Goal: Task Accomplishment & Management: Use online tool/utility

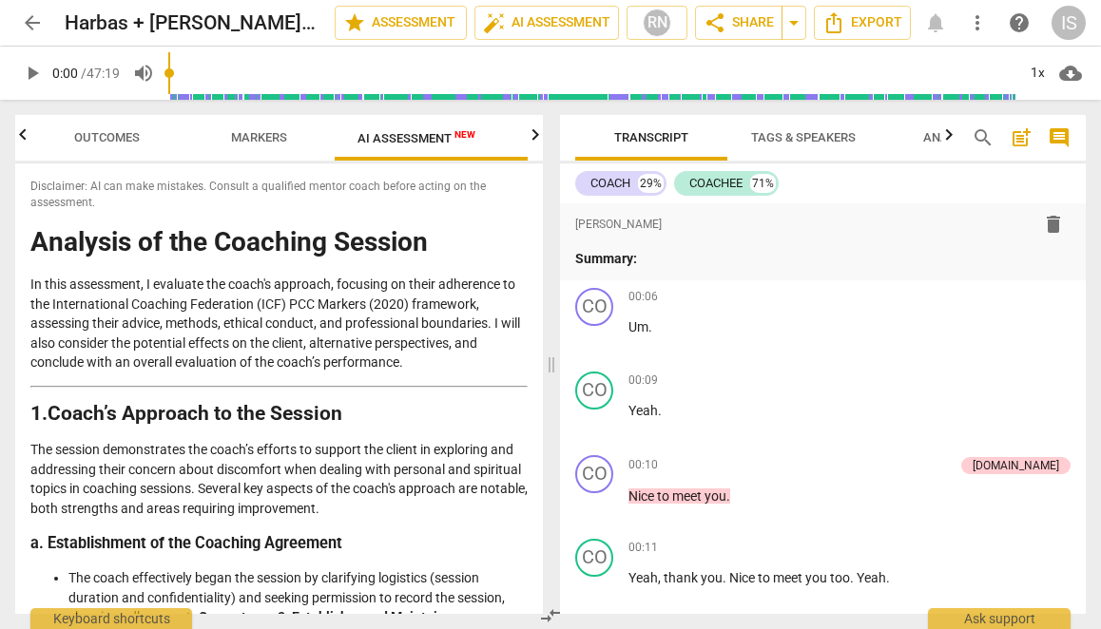
scroll to position [3683, 0]
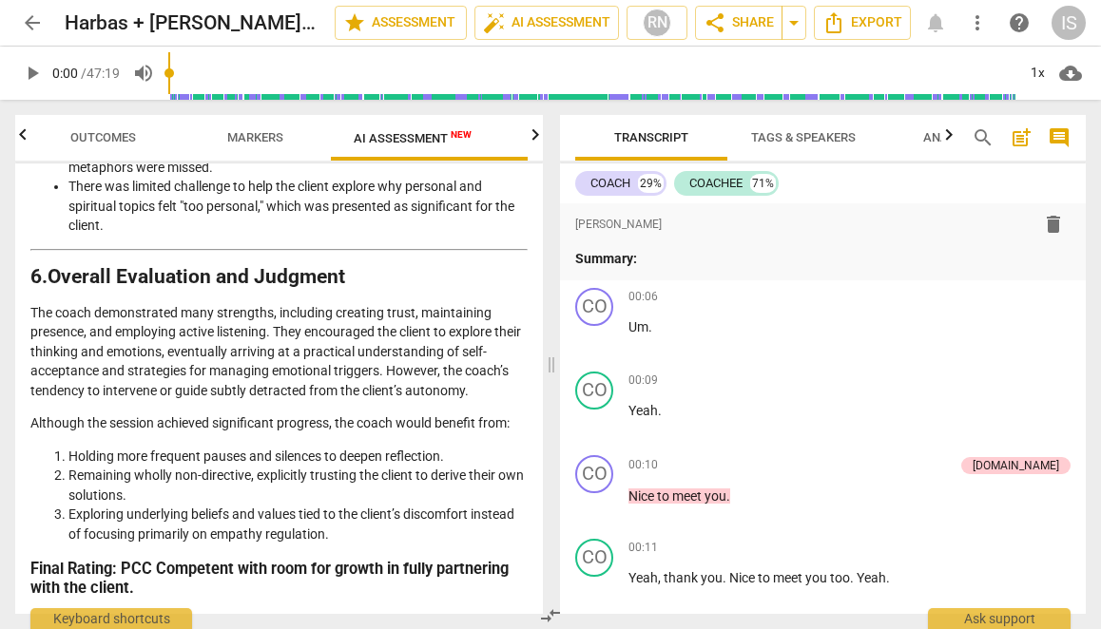
click at [326, 350] on p "The coach demonstrated many strengths, including creating trust, maintaining pr…" at bounding box center [278, 352] width 497 height 98
click at [539, 139] on icon "button" at bounding box center [535, 135] width 23 height 23
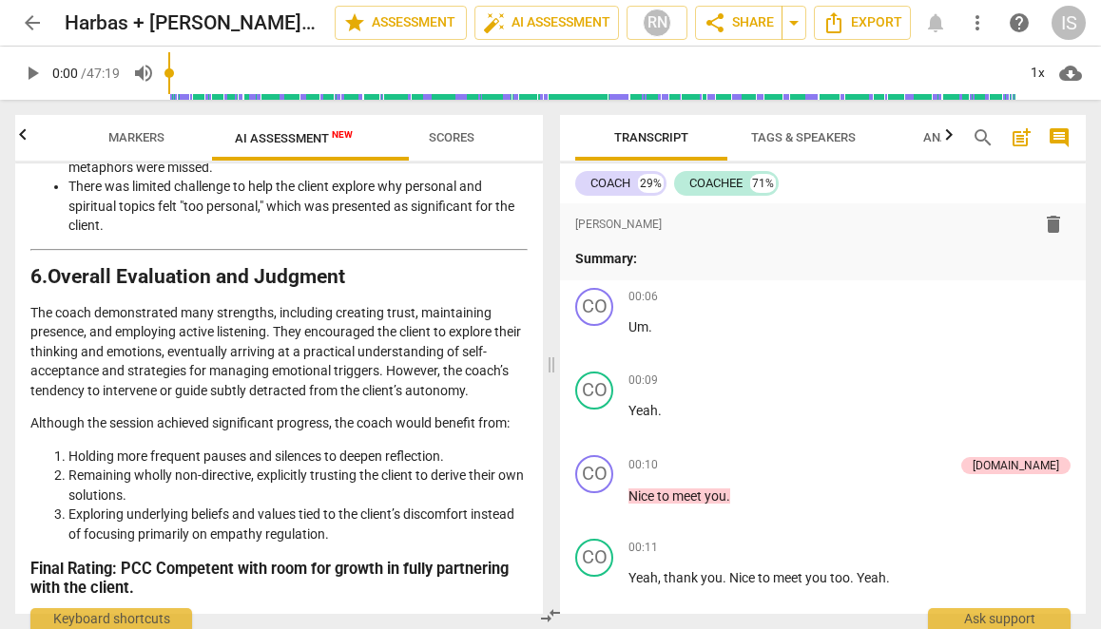
click at [472, 134] on span "Scores" at bounding box center [452, 137] width 46 height 14
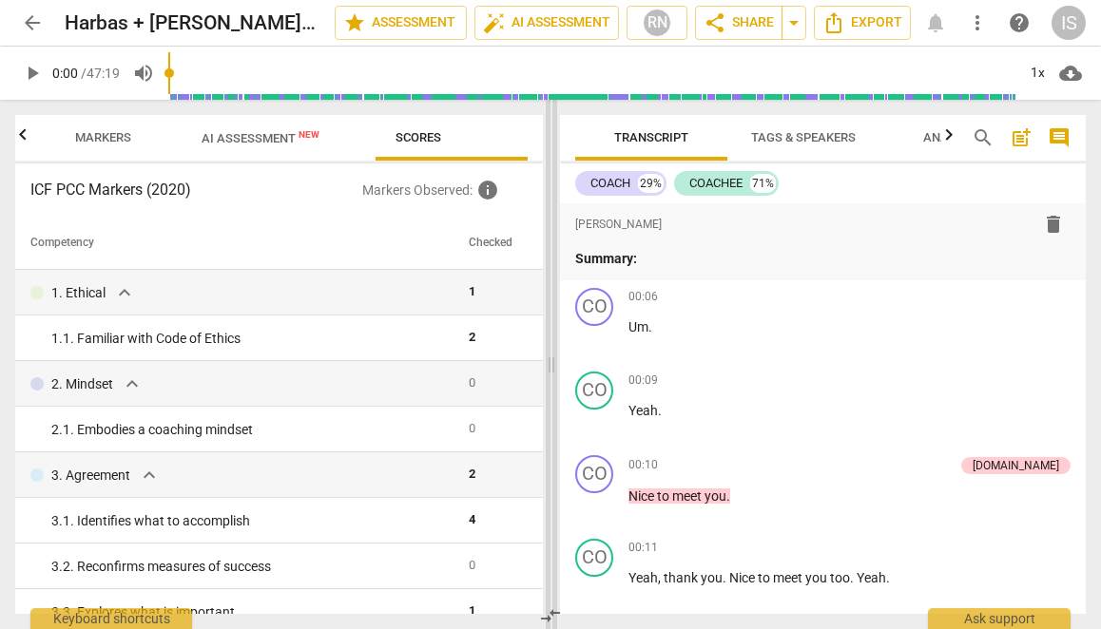
click at [551, 473] on span at bounding box center [551, 364] width 11 height 529
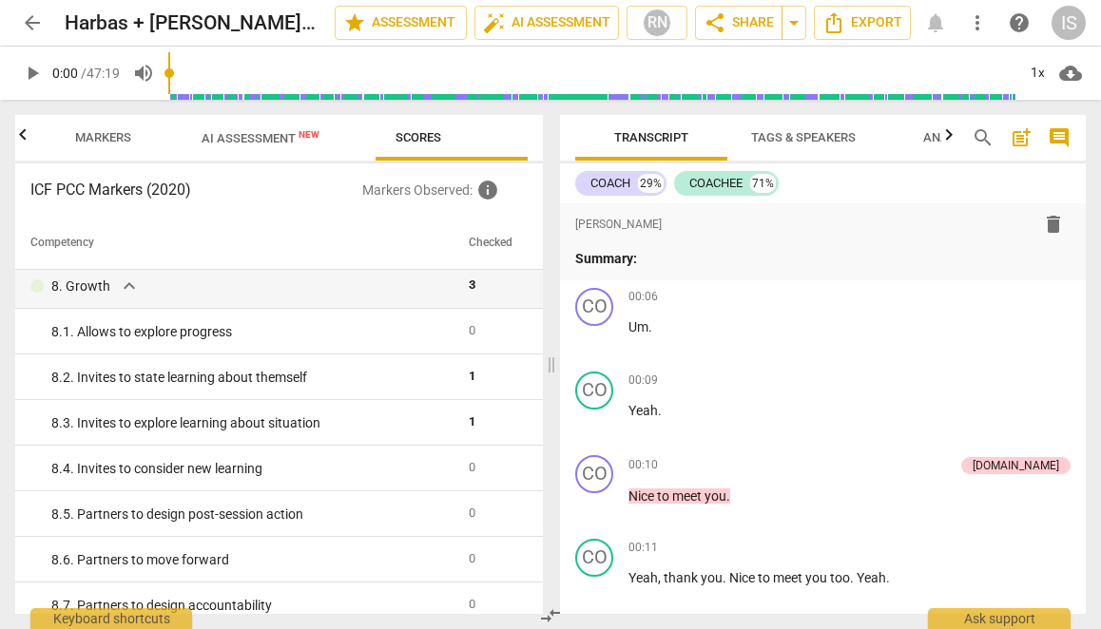
scroll to position [1817, 0]
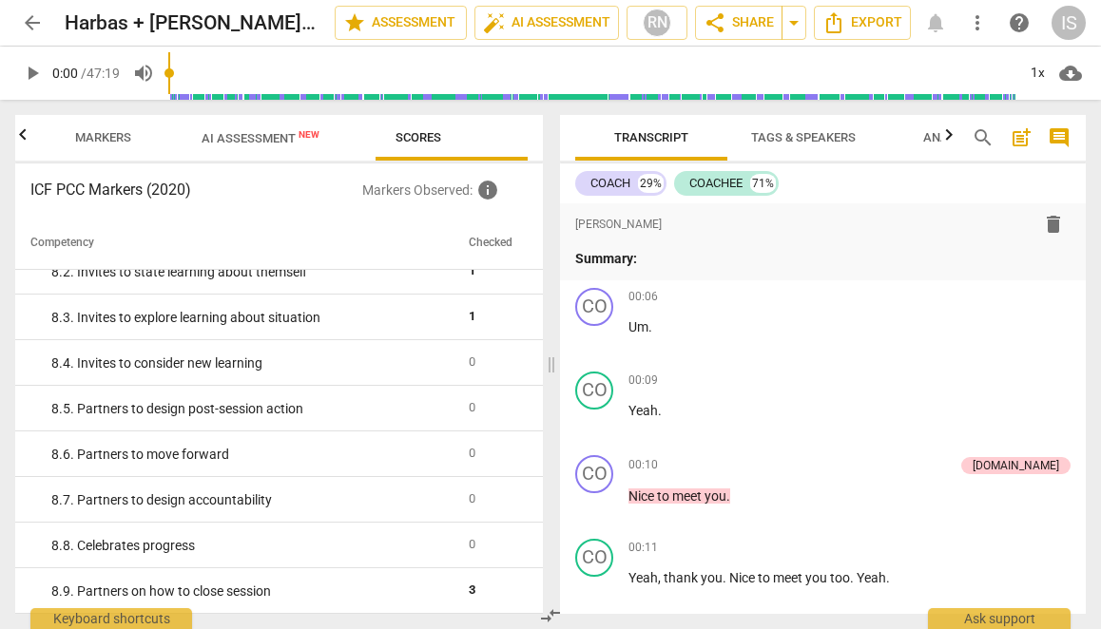
click at [976, 22] on span "more_vert" at bounding box center [977, 22] width 23 height 23
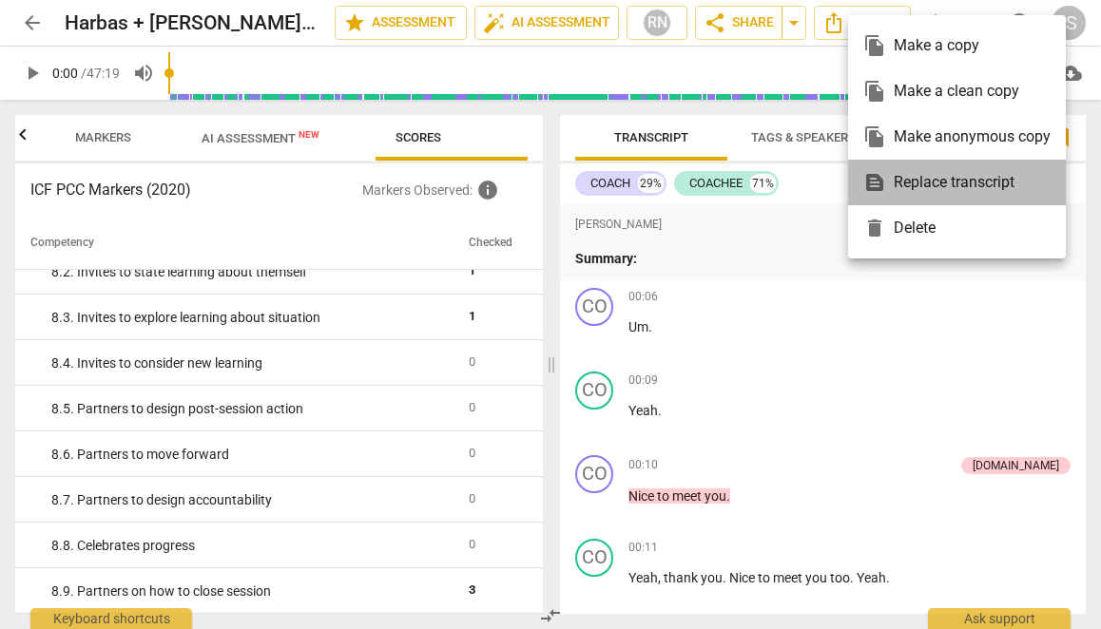
click at [941, 186] on div "text_snippet Replace transcript" at bounding box center [956, 183] width 187 height 46
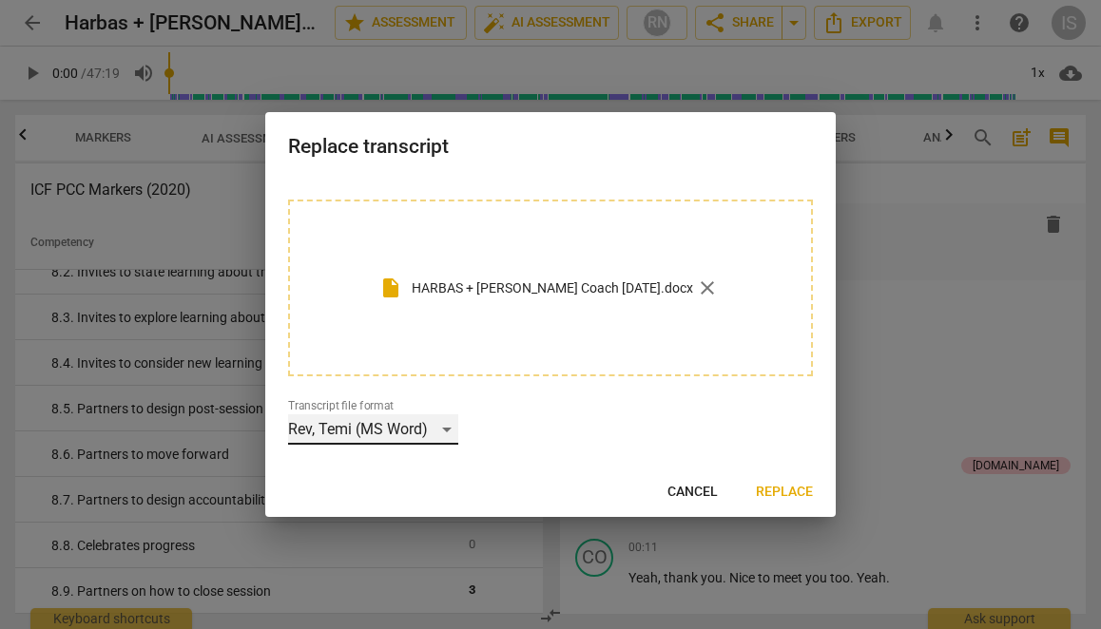
click at [458, 426] on div "Rev, Temi (MS Word)" at bounding box center [373, 429] width 170 height 30
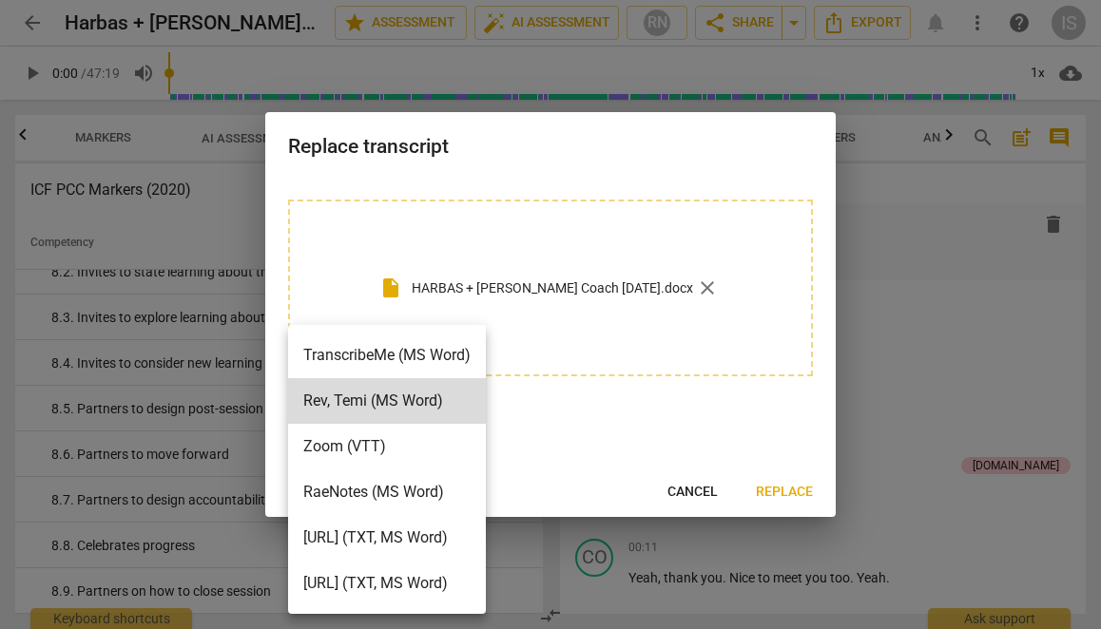
click at [676, 492] on div at bounding box center [550, 314] width 1101 height 629
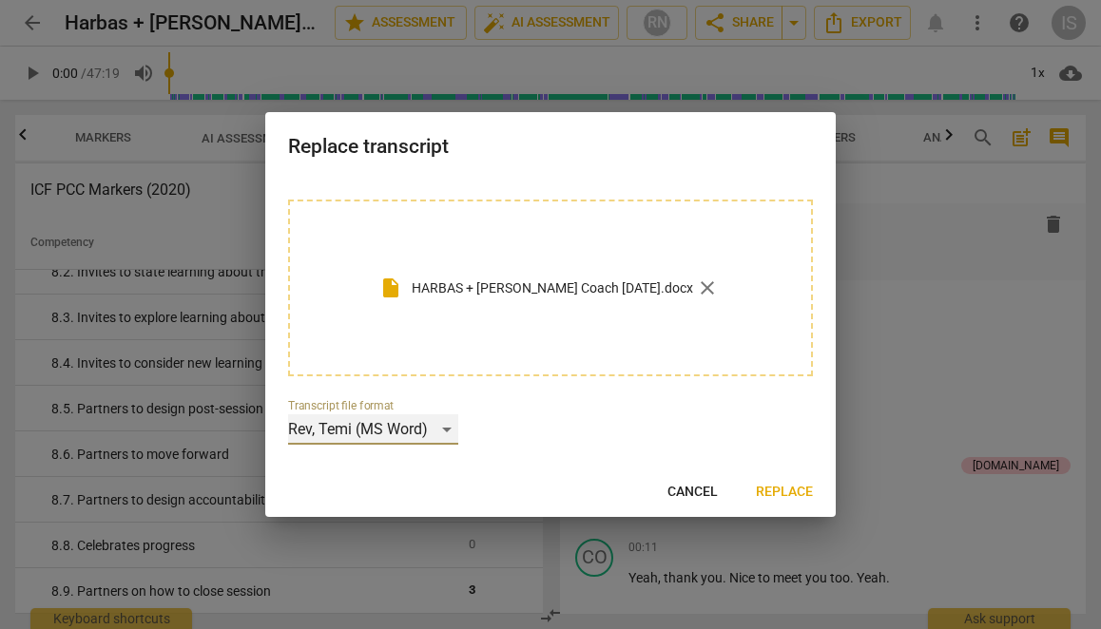
click at [458, 432] on div "Rev, Temi (MS Word)" at bounding box center [373, 429] width 170 height 30
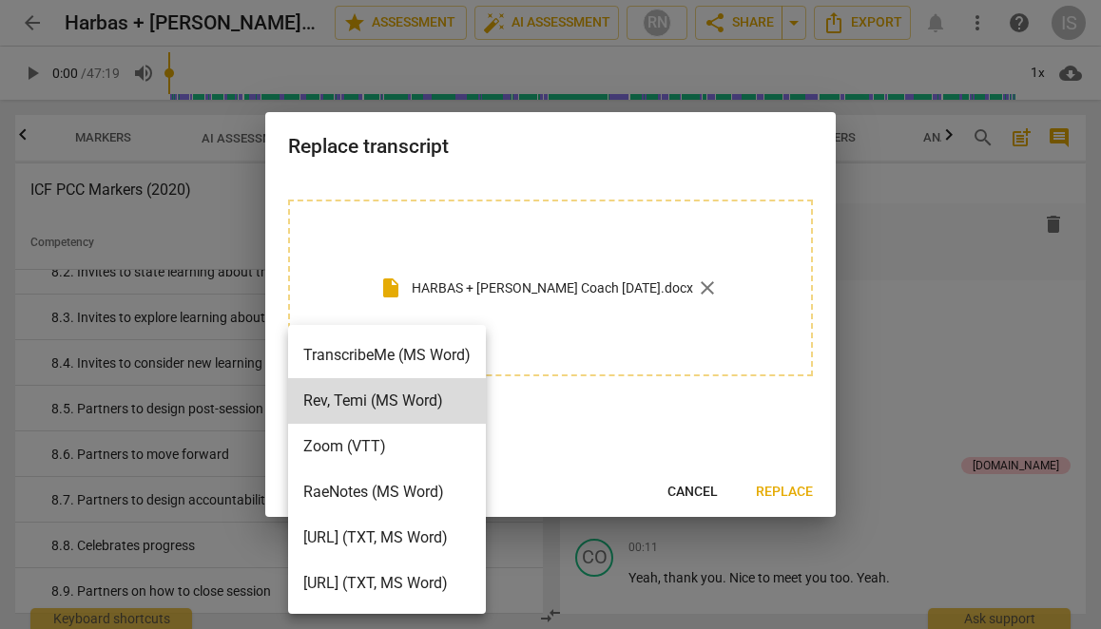
click at [458, 488] on li "RaeNotes (MS Word)" at bounding box center [387, 493] width 198 height 46
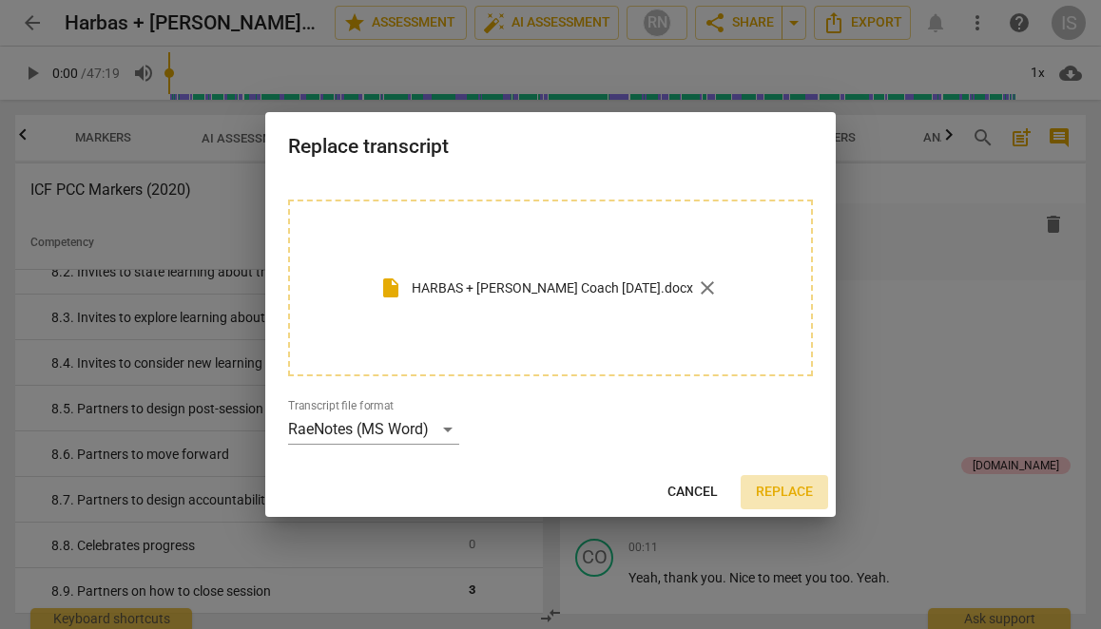
click at [779, 494] on span "Replace" at bounding box center [784, 492] width 57 height 19
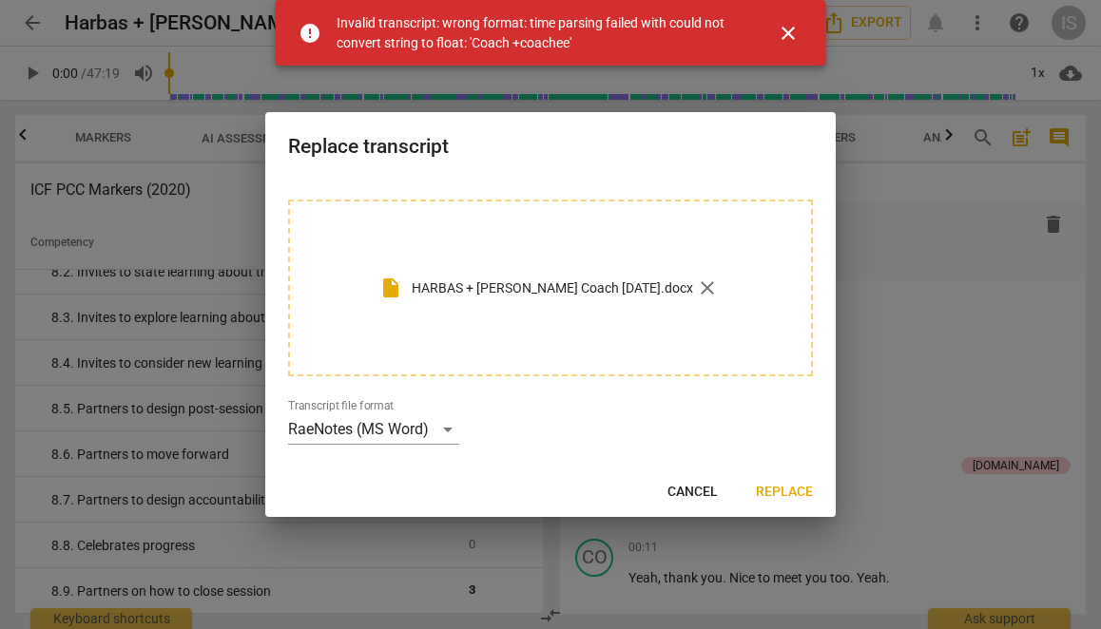
click at [791, 32] on span "close" at bounding box center [788, 33] width 23 height 23
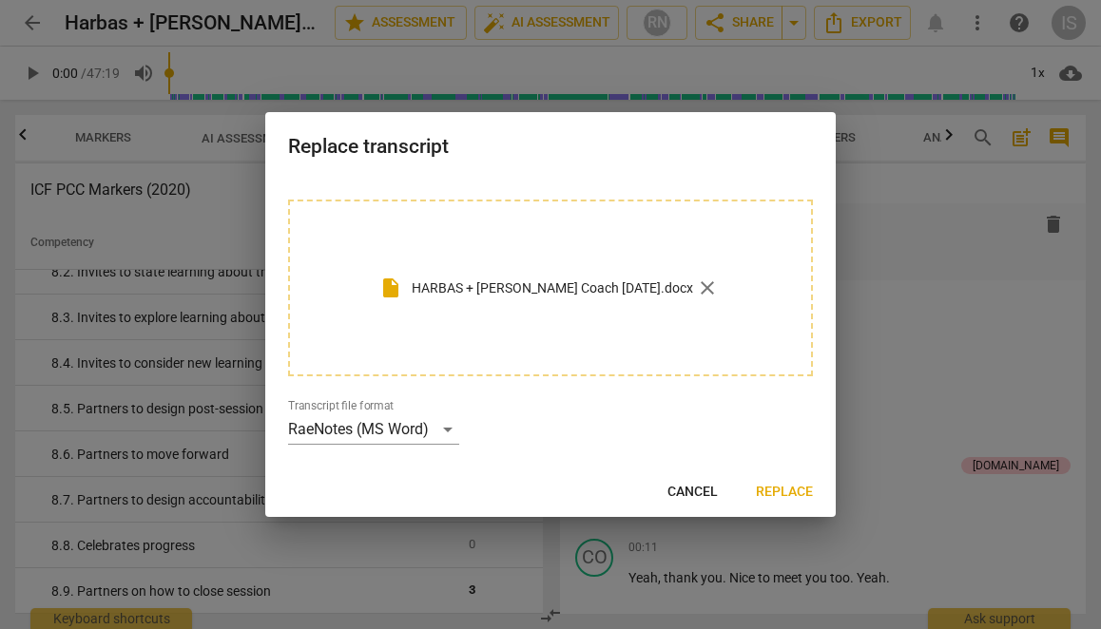
click at [688, 490] on span "Cancel" at bounding box center [692, 492] width 50 height 19
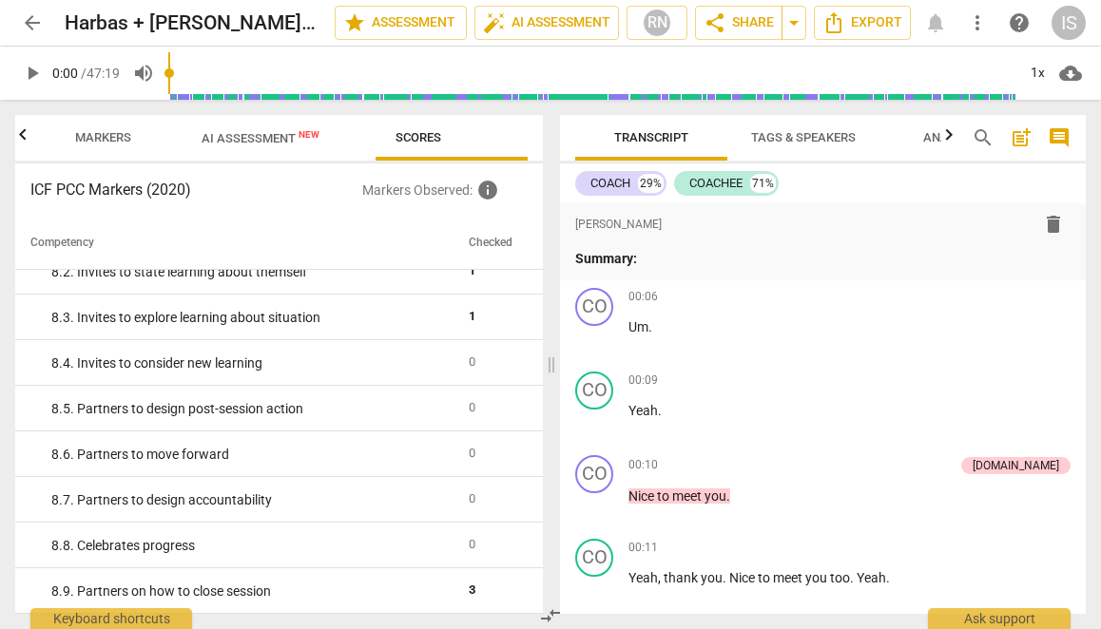
click at [317, 145] on span "AI Assessment New" at bounding box center [261, 138] width 118 height 14
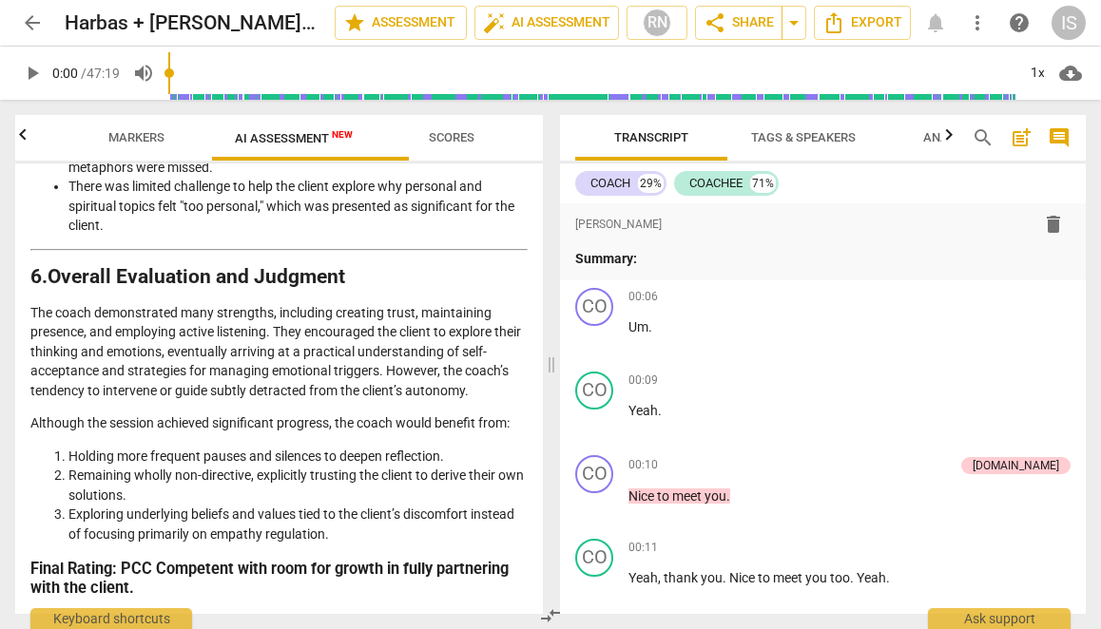
scroll to position [3683, 0]
